Goal: Transaction & Acquisition: Purchase product/service

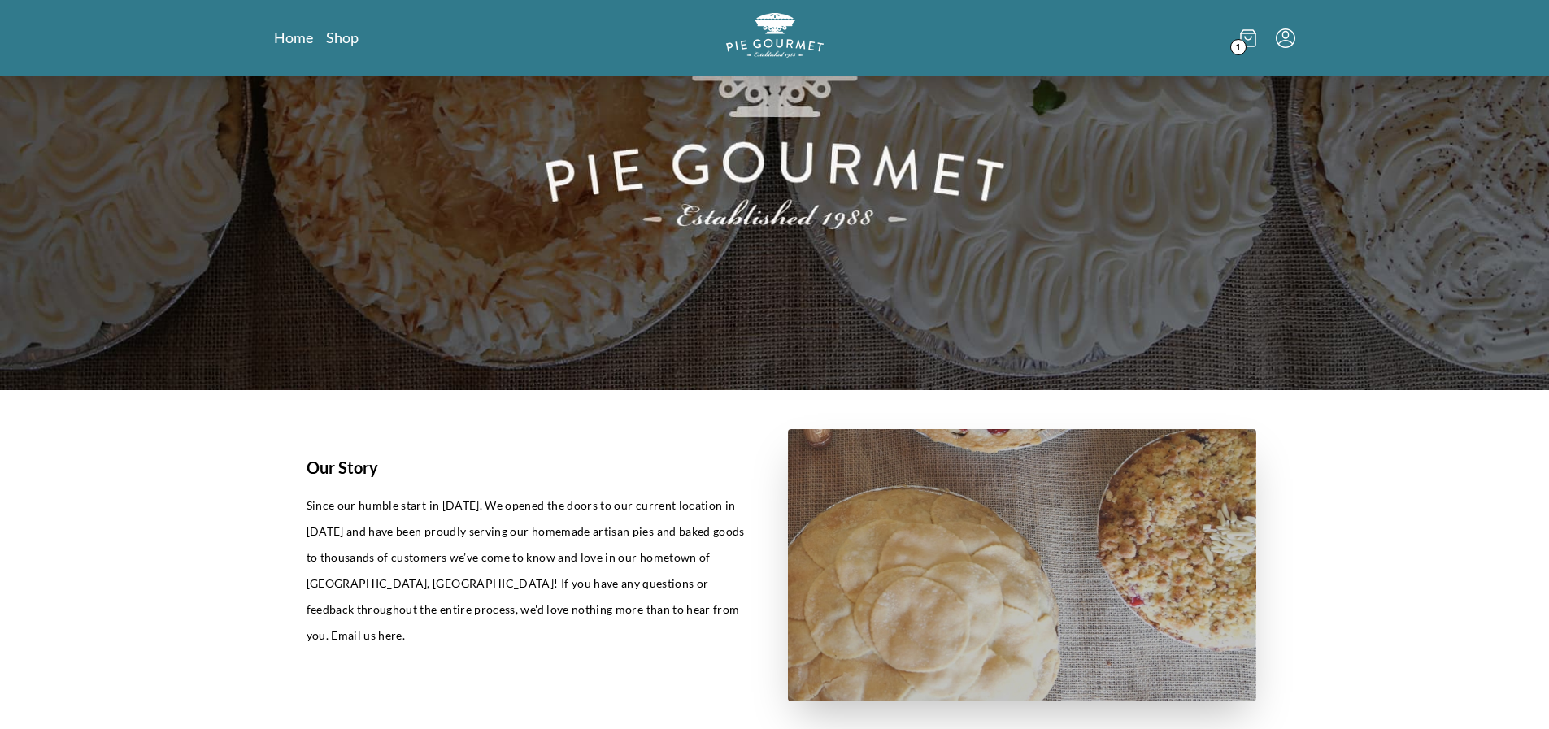
scroll to position [238, 0]
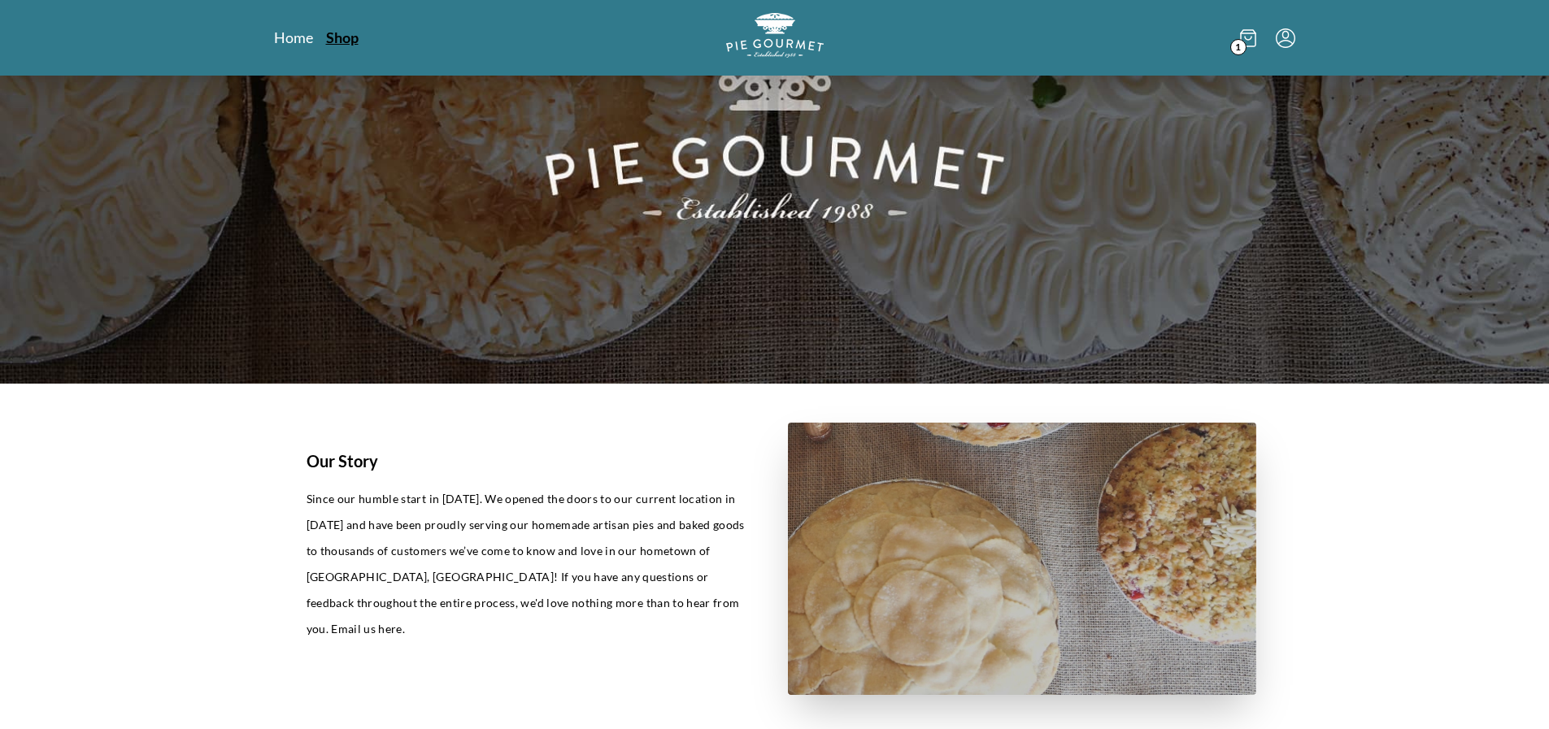
click at [341, 43] on link "Shop" at bounding box center [342, 38] width 33 height 20
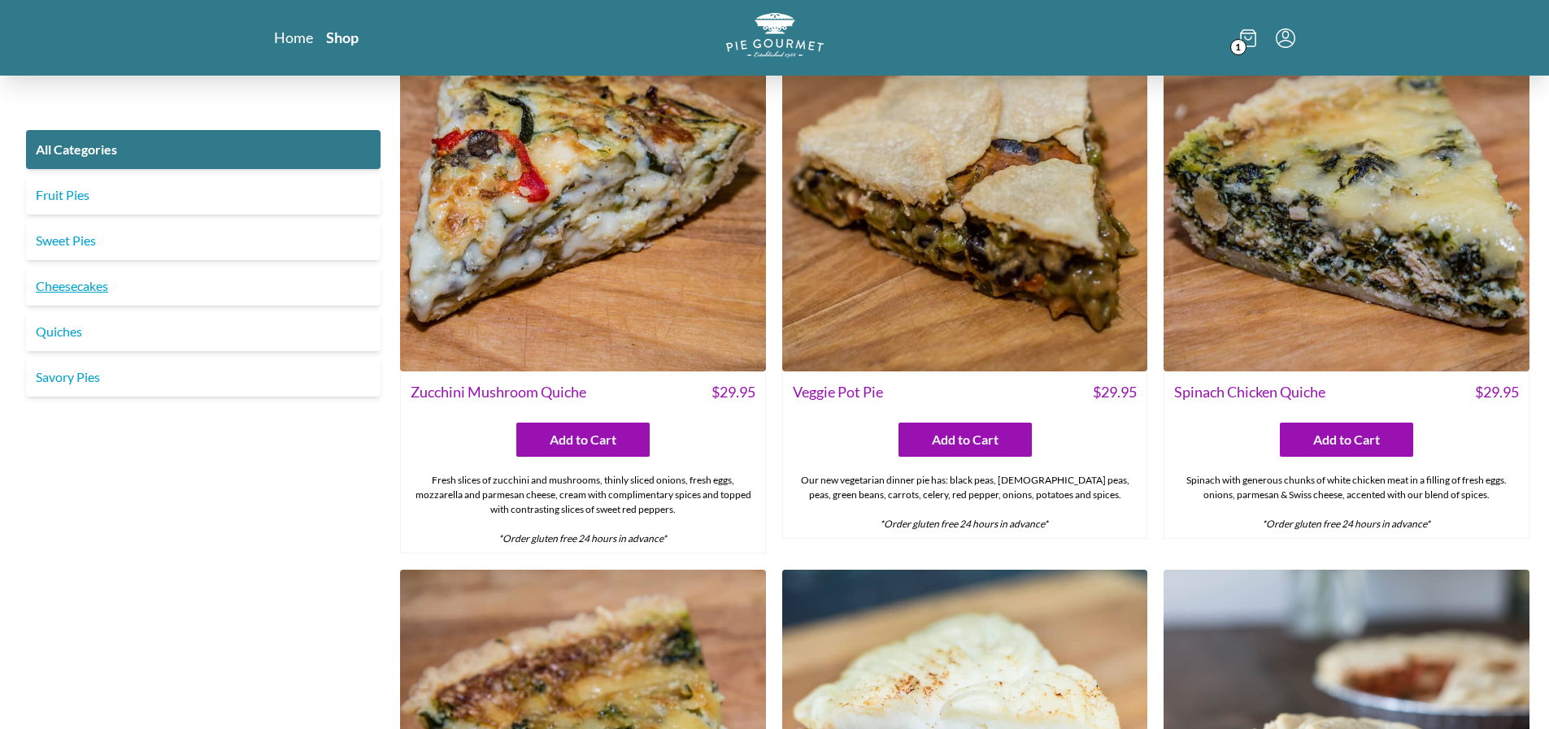
scroll to position [176, 0]
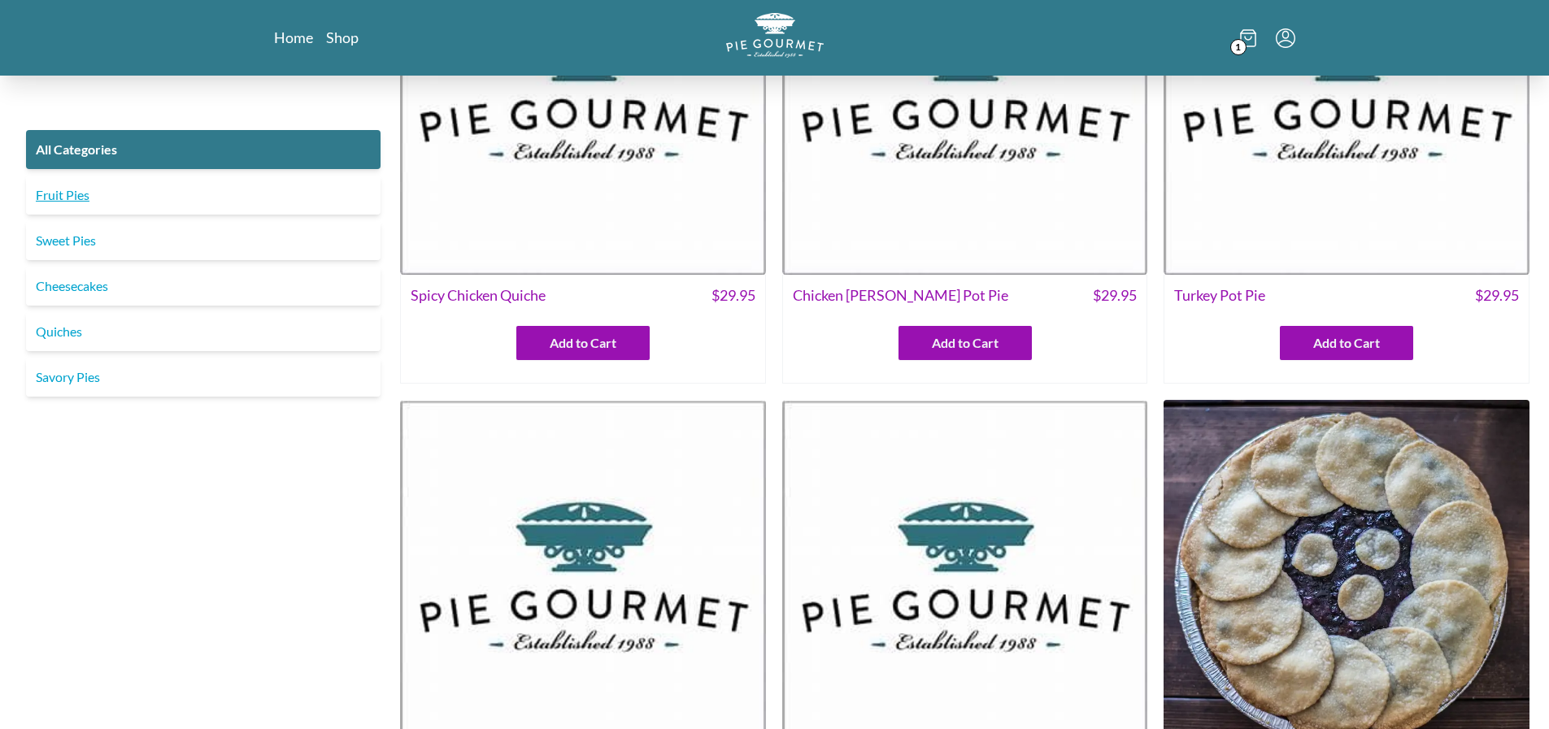
click at [47, 200] on link "Fruit Pies" at bounding box center [203, 195] width 355 height 39
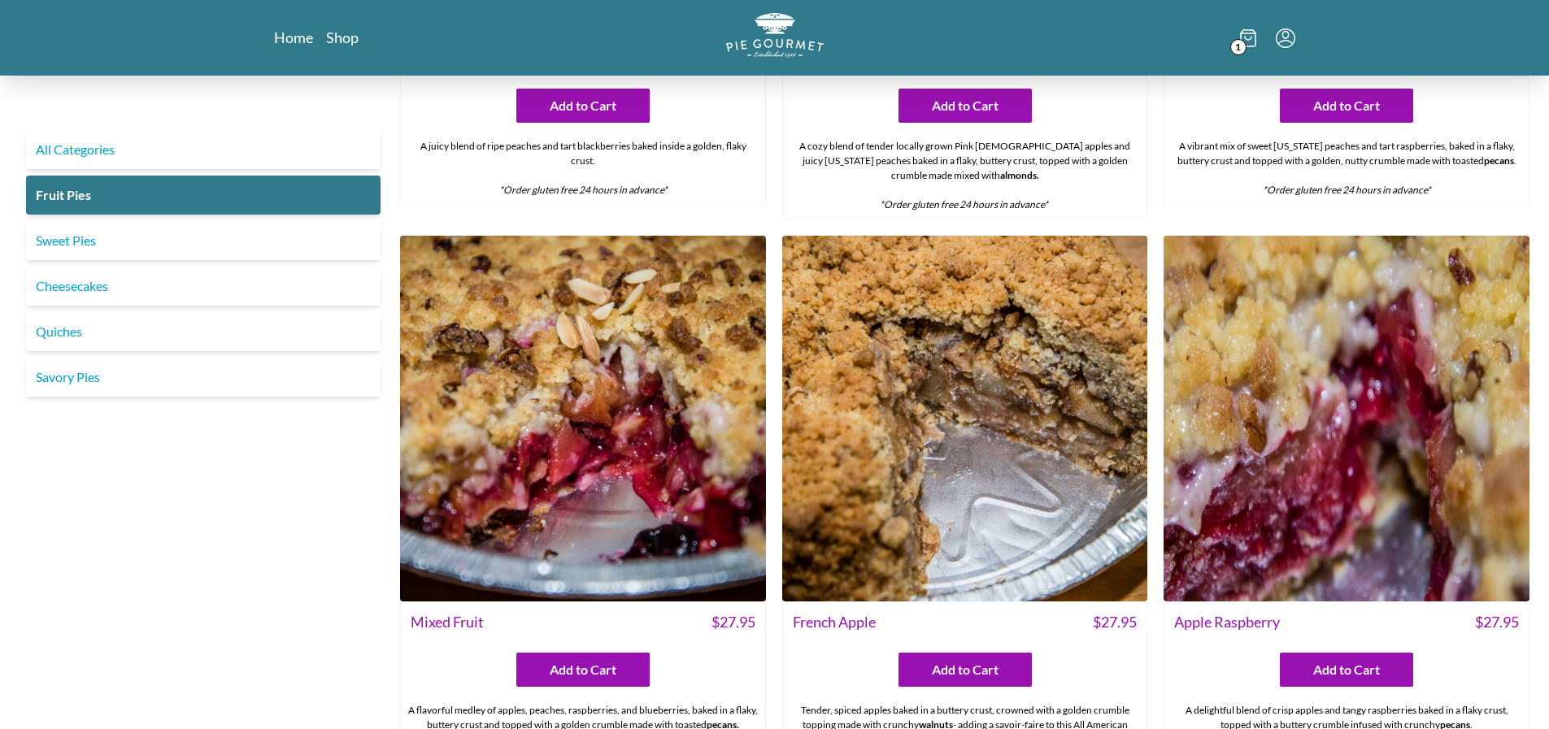
scroll to position [1104, 0]
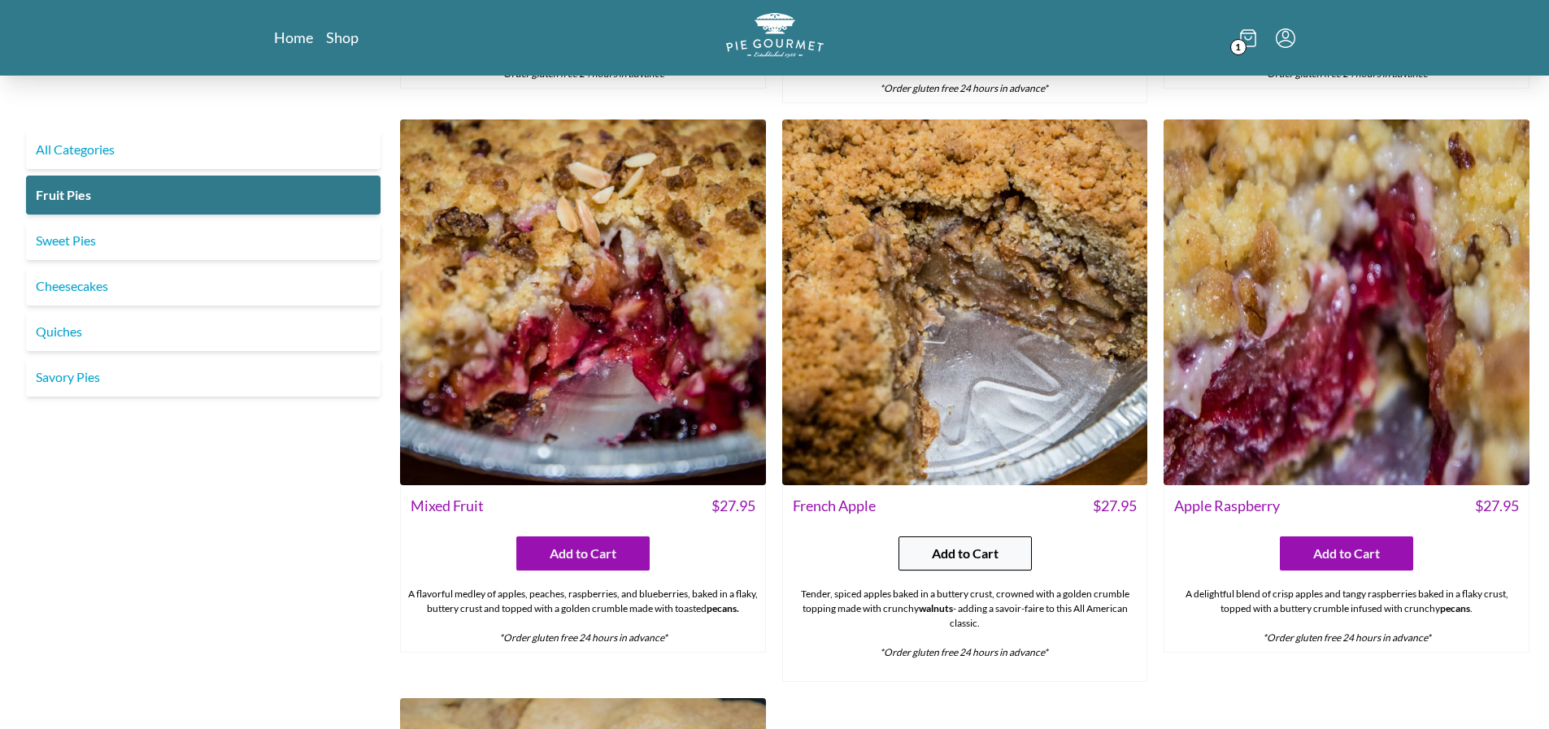
click at [993, 559] on span "Add to Cart" at bounding box center [965, 554] width 67 height 20
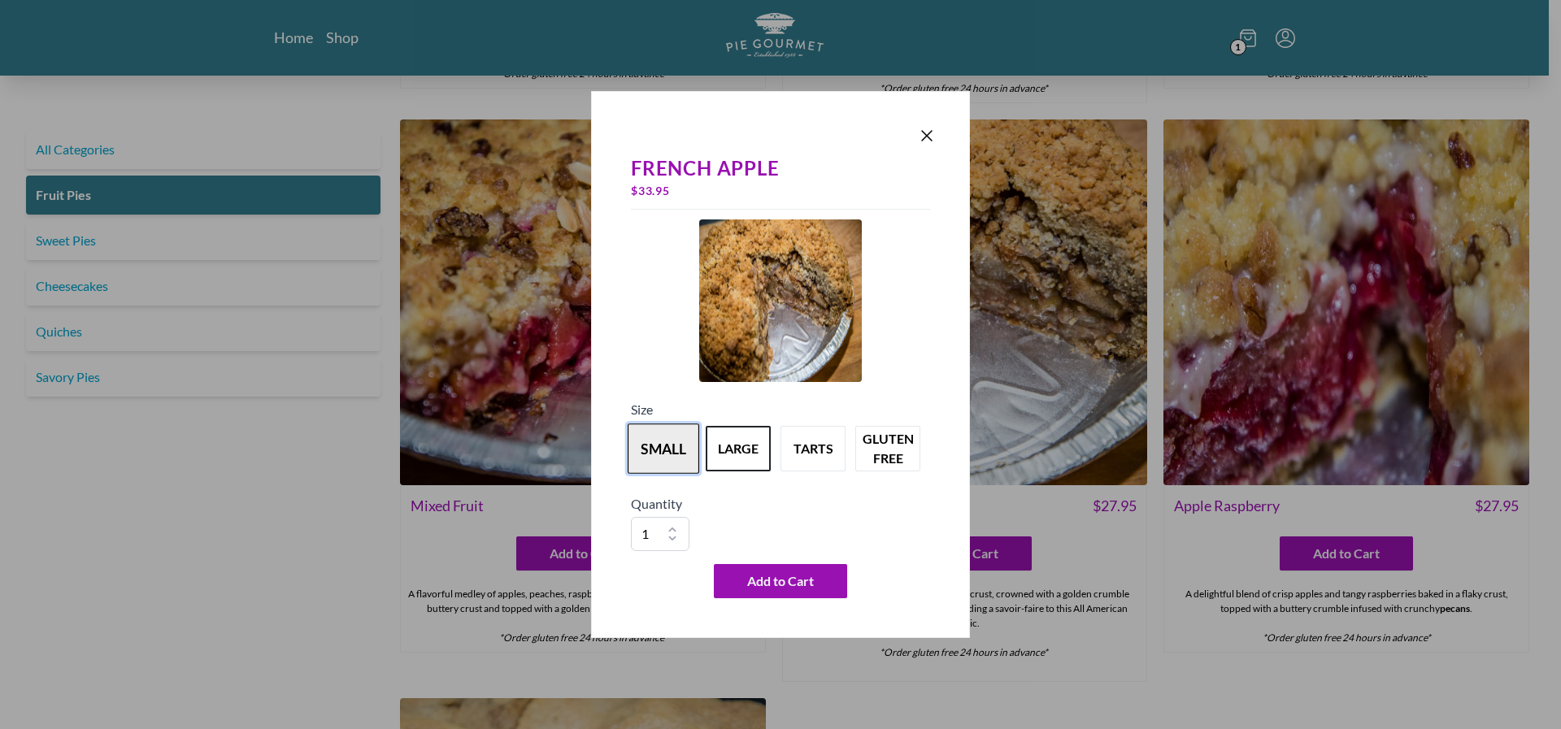
click at [673, 451] on button "small" at bounding box center [664, 449] width 72 height 50
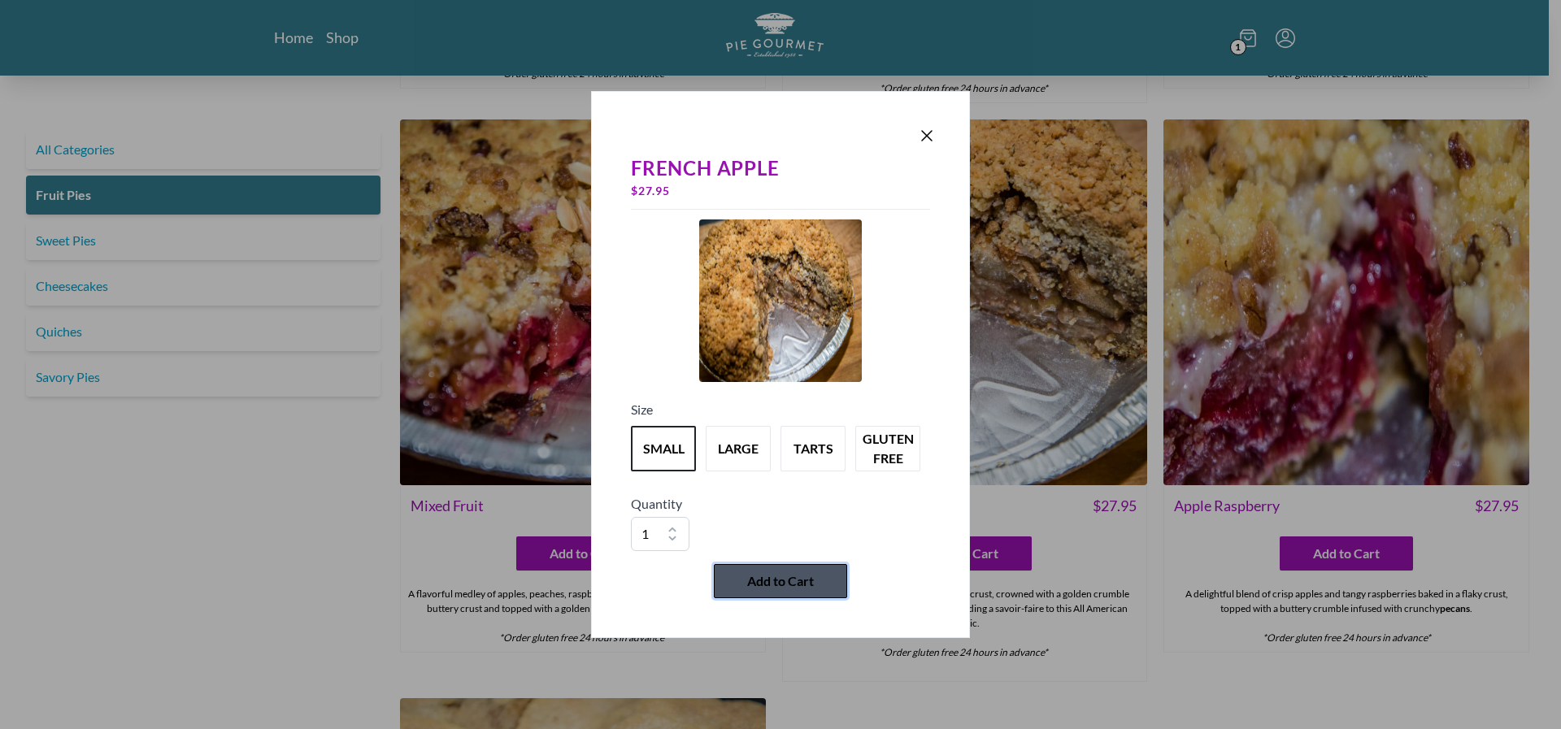
click at [749, 577] on span "Add to Cart" at bounding box center [780, 582] width 67 height 20
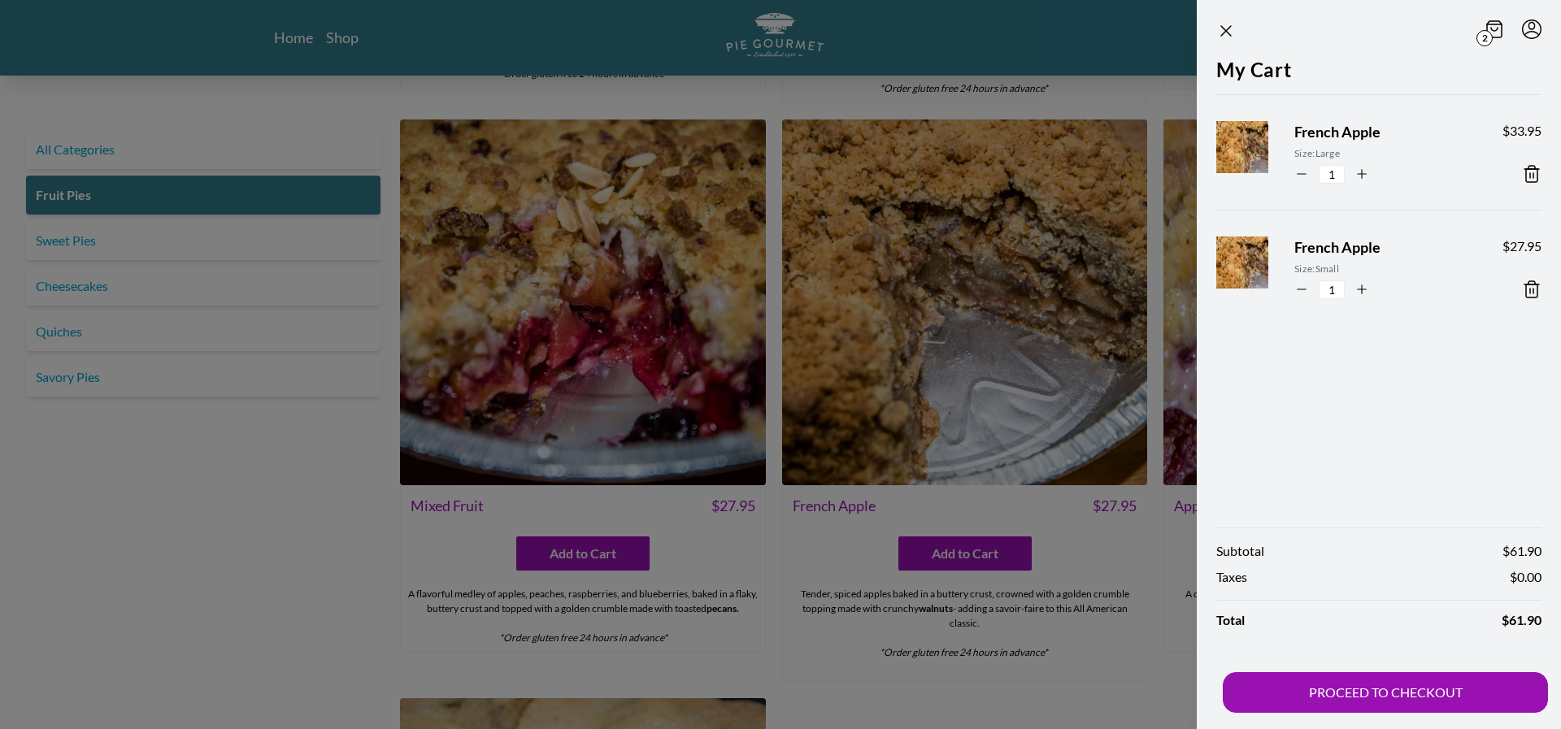
click at [1302, 177] on icon "button" at bounding box center [1302, 174] width 15 height 15
type input "0"
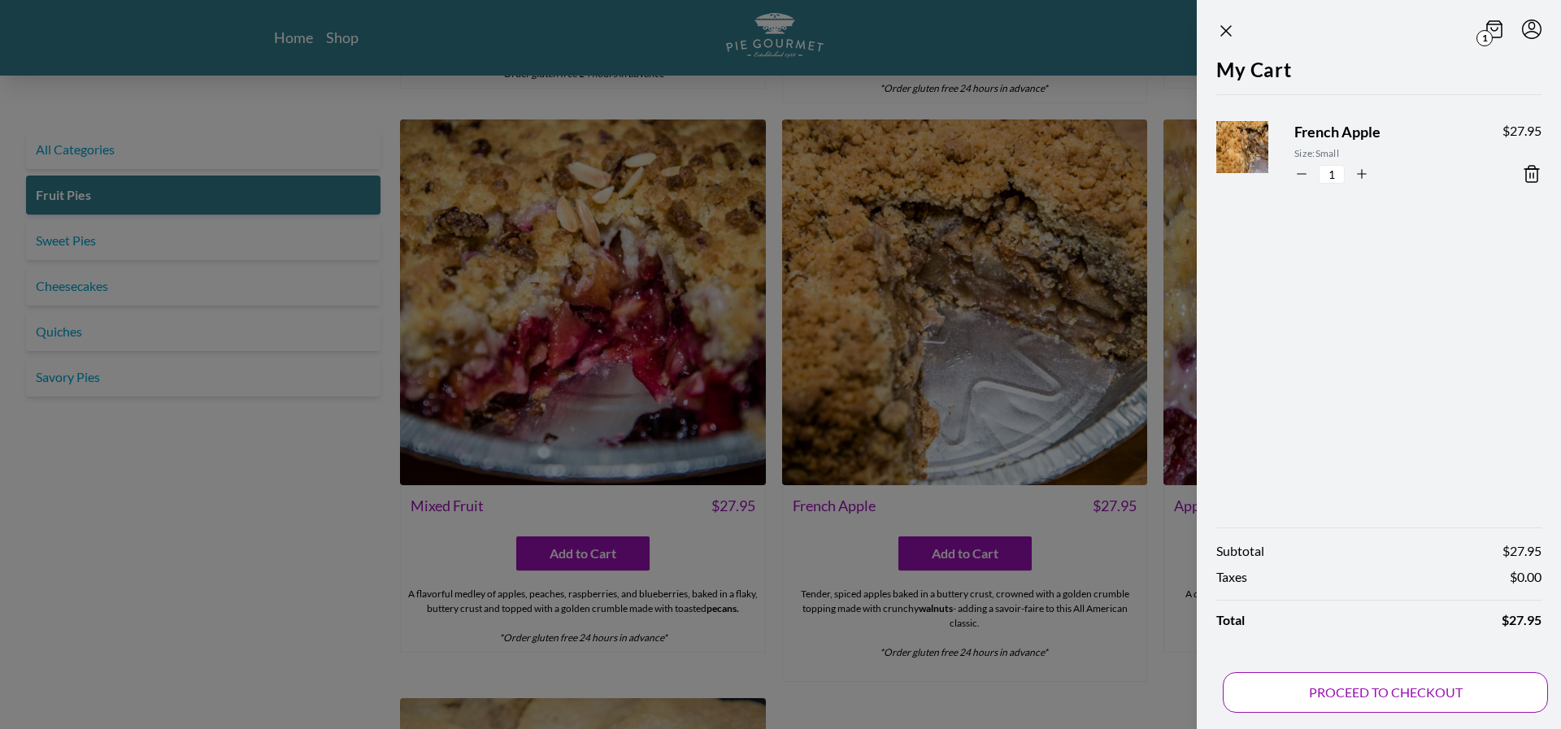
click at [1408, 687] on button "PROCEED TO CHECKOUT" at bounding box center [1385, 693] width 325 height 41
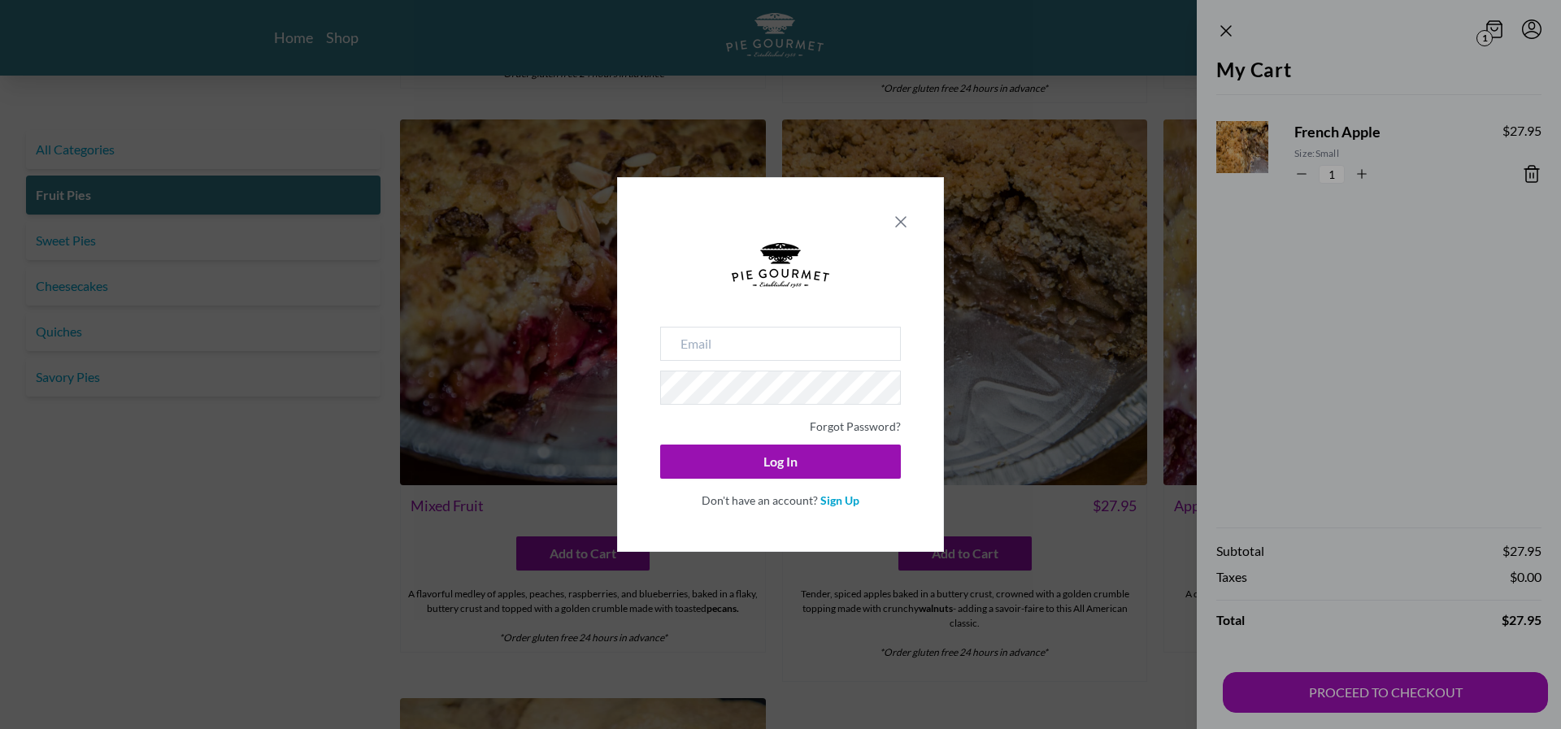
click at [907, 226] on icon "Close panel" at bounding box center [901, 222] width 20 height 20
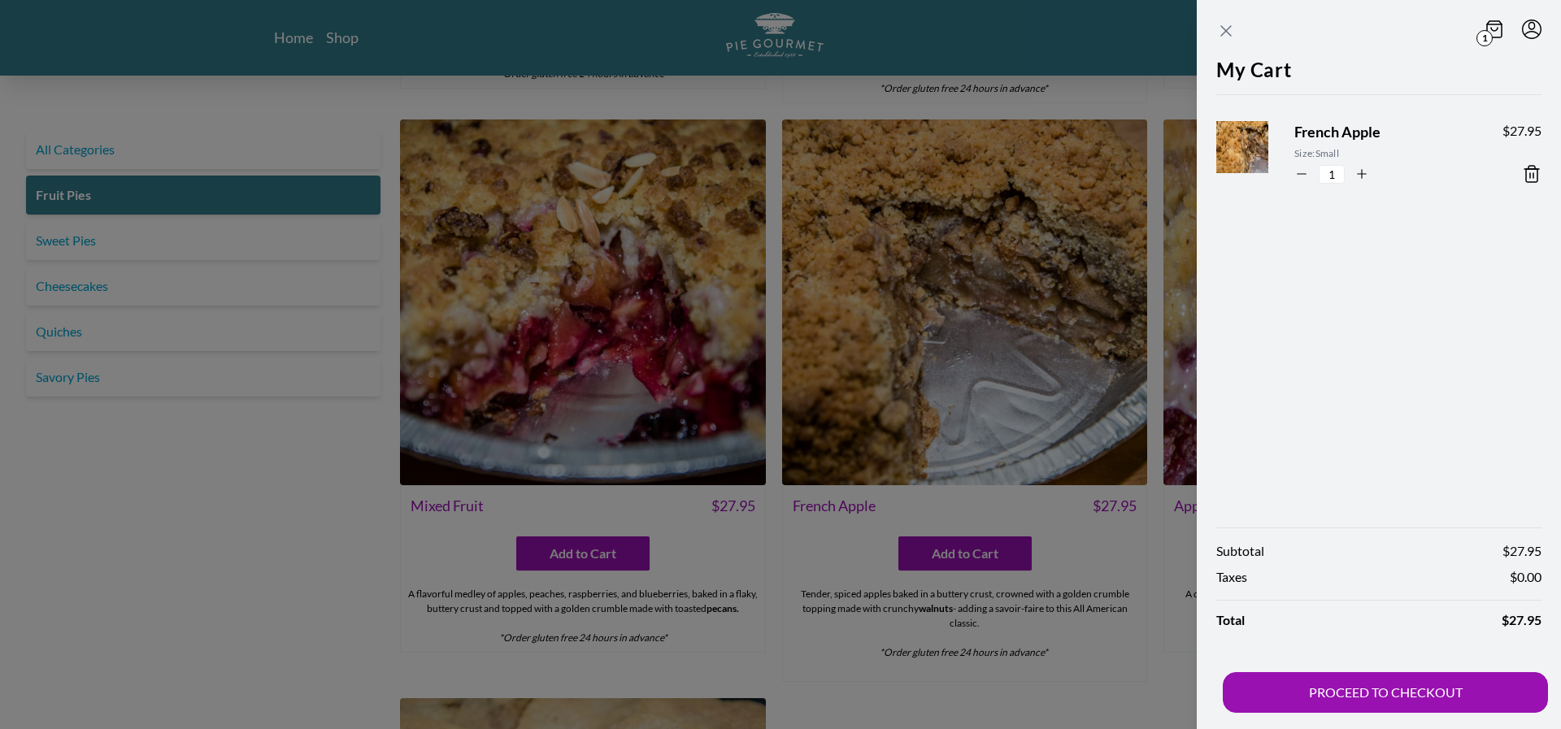
click at [1228, 32] on icon "Close panel" at bounding box center [1226, 31] width 10 height 10
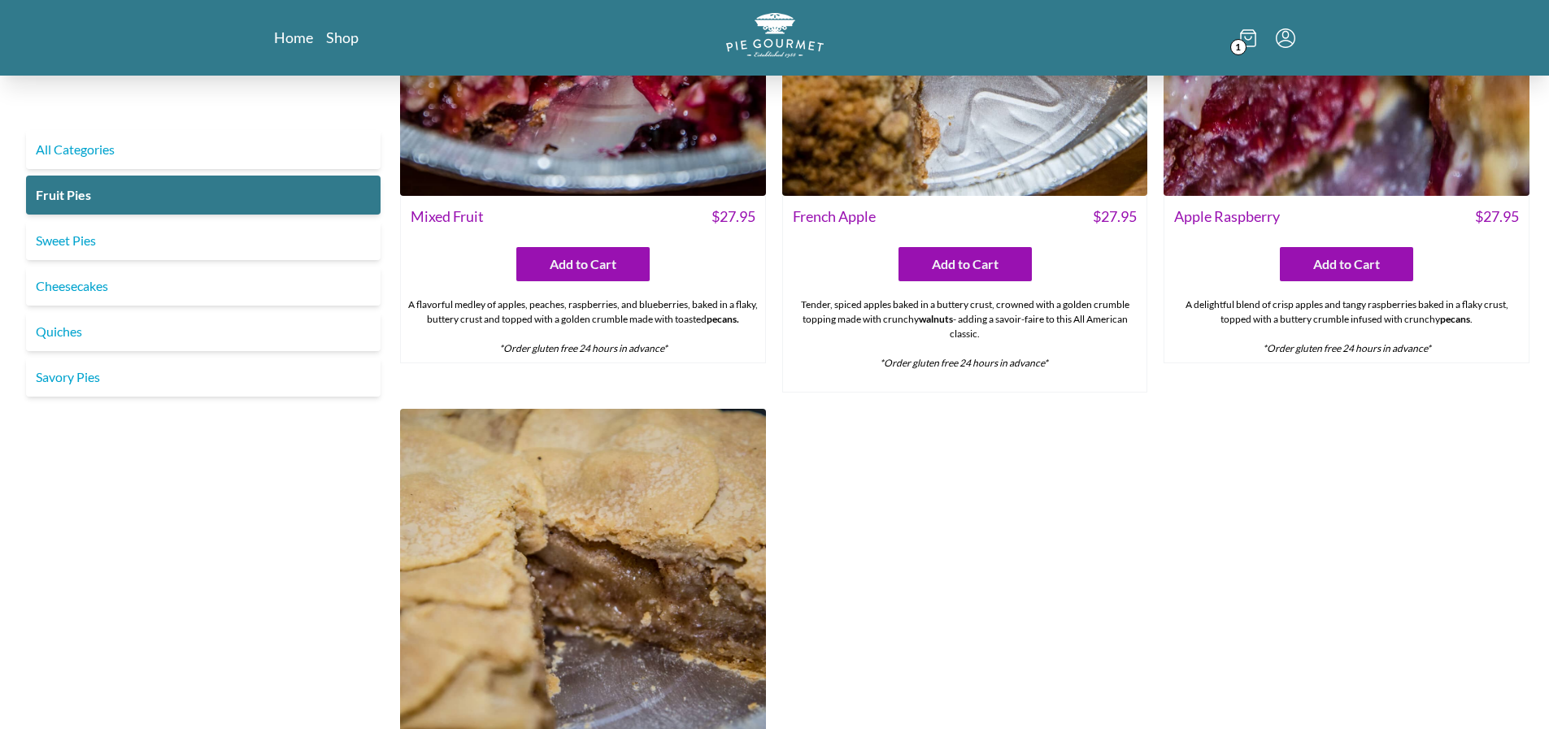
scroll to position [1837, 0]
